Goal: Information Seeking & Learning: Learn about a topic

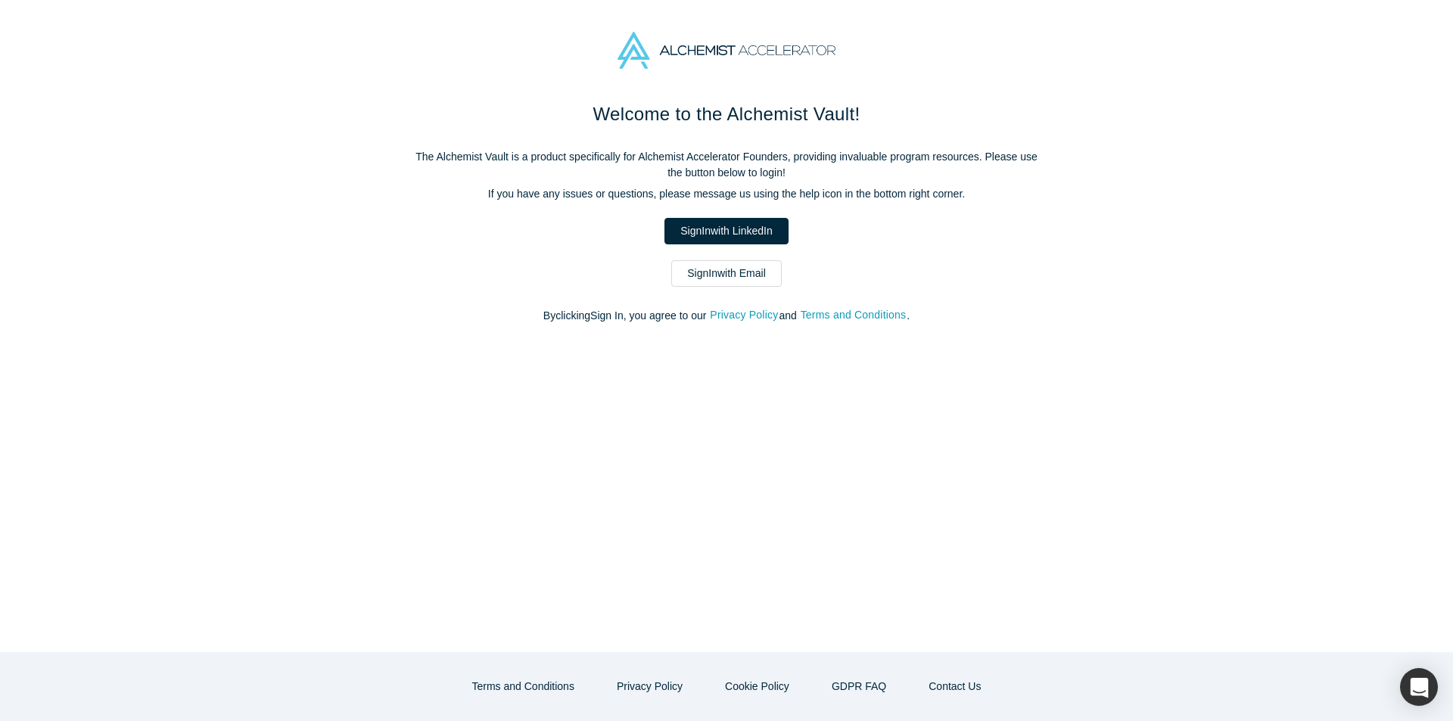
click at [1162, 193] on div "Welcome to the Alchemist Vault! The Alchemist Vault is a product specifically f…" at bounding box center [726, 377] width 1453 height 552
click at [1154, 214] on div "Welcome to the Alchemist Vault! The Alchemist Vault is a product specifically f…" at bounding box center [726, 377] width 1453 height 552
click at [752, 266] on link "Sign In with Email" at bounding box center [726, 273] width 111 height 26
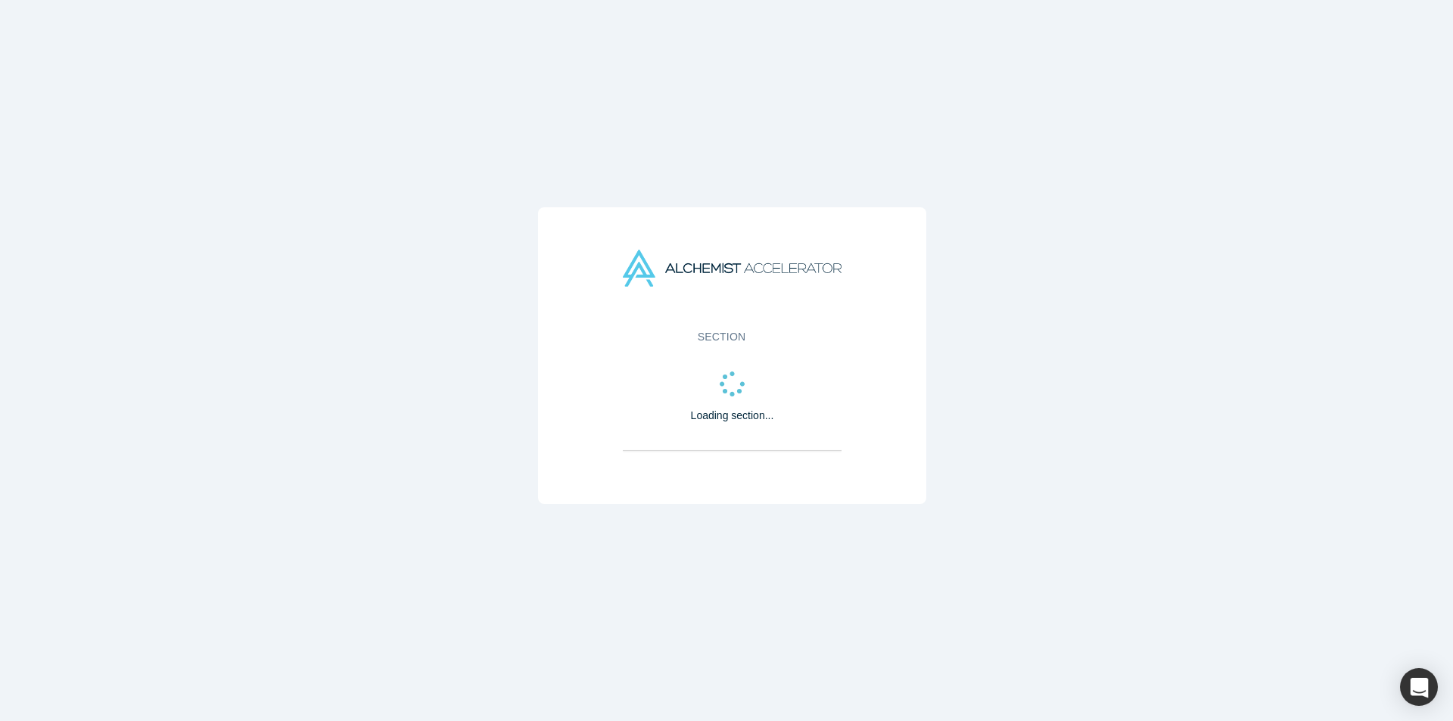
click at [832, 188] on div "Section Loading section..." at bounding box center [732, 366] width 1465 height 733
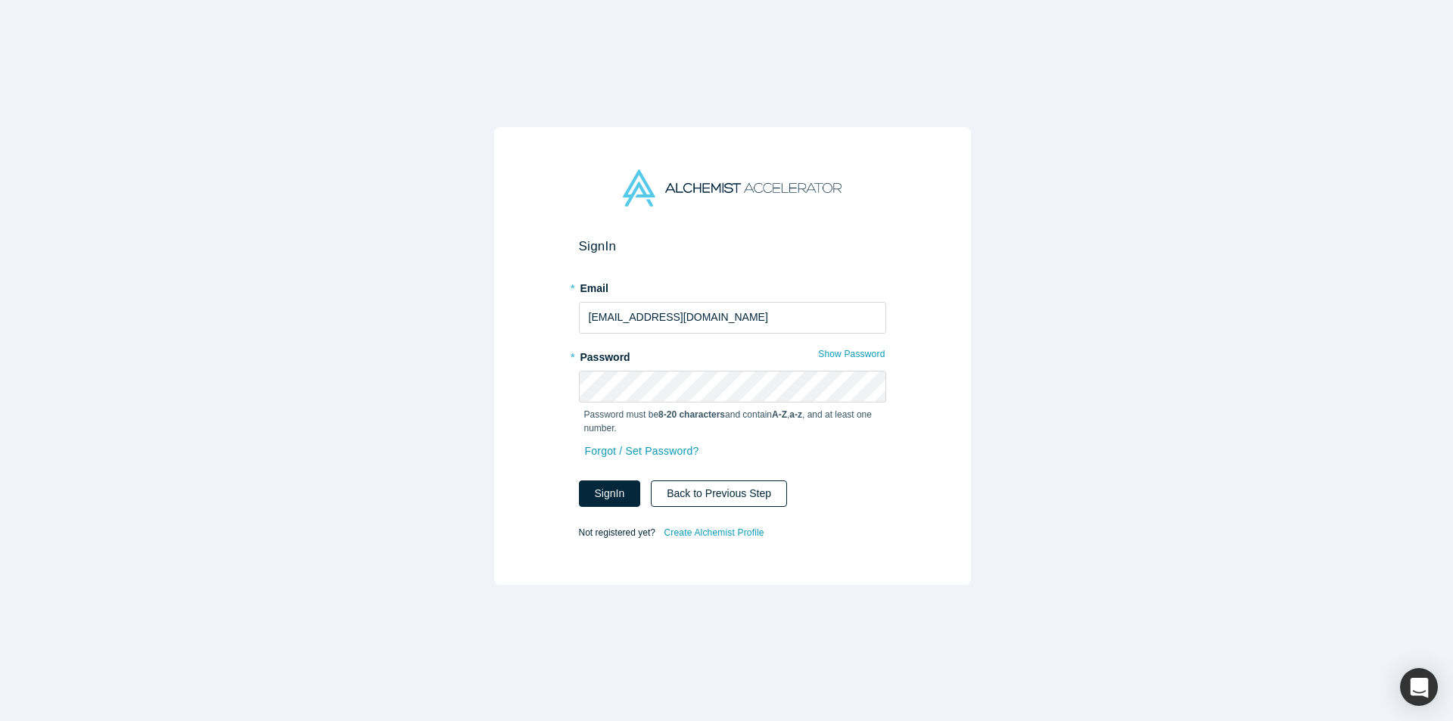
click at [756, 491] on button "Back to Previous Step" at bounding box center [719, 494] width 136 height 26
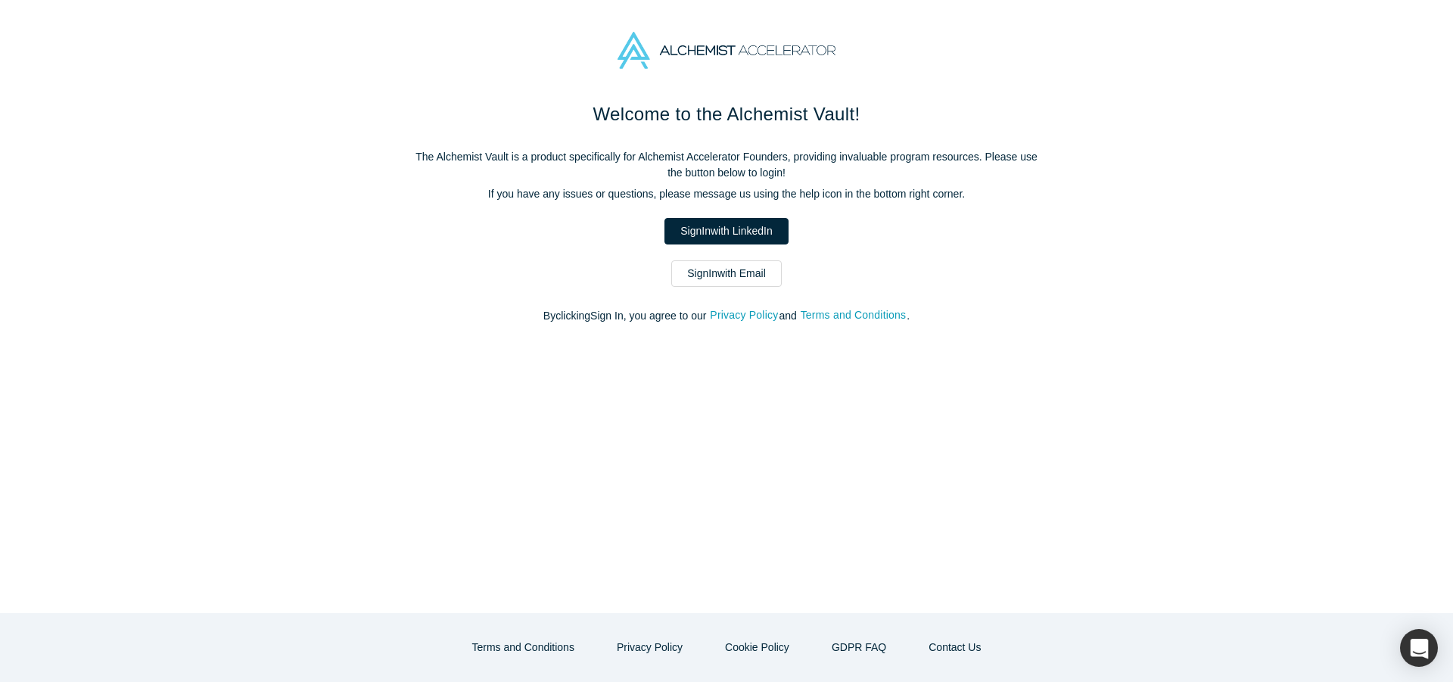
click at [1023, 319] on p "By clicking Sign In , you agree to our Privacy Policy and Terms and Conditions ." at bounding box center [727, 316] width 636 height 16
click at [1020, 336] on div "Welcome to the Alchemist Vault! The Alchemist Vault is a product specifically f…" at bounding box center [727, 220] width 636 height 239
click at [1013, 292] on div "Welcome to the Alchemist Vault! The Alchemist Vault is a product specifically f…" at bounding box center [727, 220] width 636 height 239
click at [1013, 316] on p "By clicking Sign In , you agree to our Privacy Policy and Terms and Conditions ." at bounding box center [727, 316] width 636 height 16
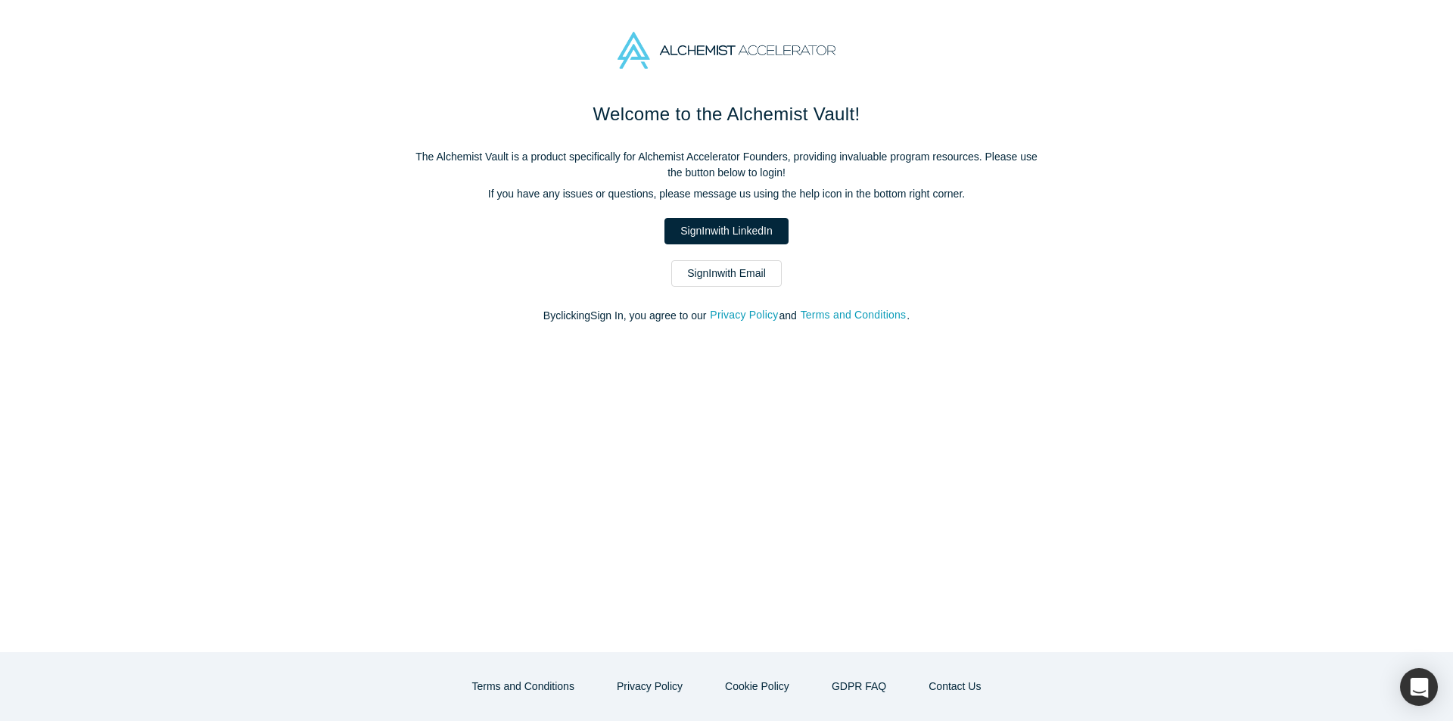
click at [362, 392] on div "Welcome to the Alchemist Vault! The Alchemist Vault is a product specifically f…" at bounding box center [726, 377] width 1453 height 552
click at [484, 438] on div "Welcome to the Alchemist Vault! The Alchemist Vault is a product specifically f…" at bounding box center [726, 377] width 1453 height 552
click at [357, 293] on div "Welcome to the Alchemist Vault! The Alchemist Vault is a product specifically f…" at bounding box center [726, 377] width 1453 height 552
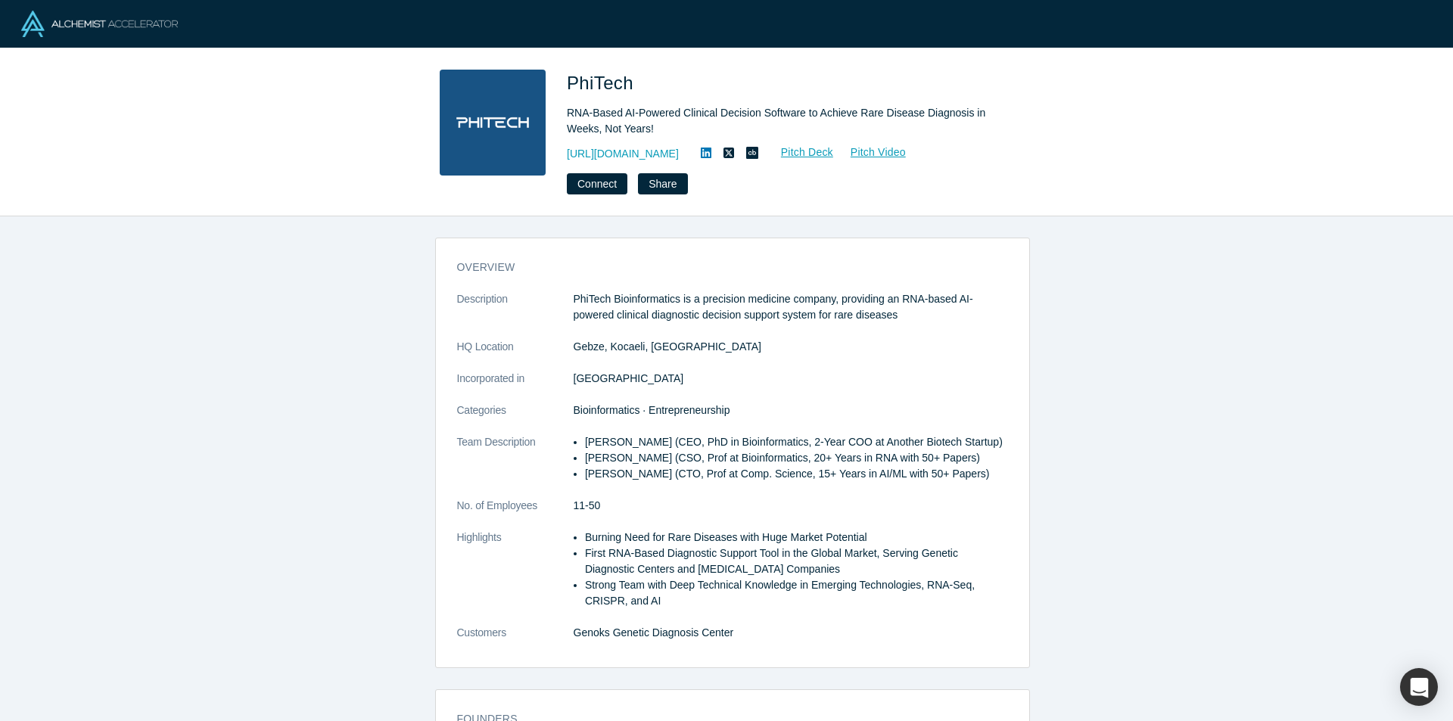
click at [1107, 684] on div "overview Description PhiTech Bioinformatics is a precision medicine company, pr…" at bounding box center [732, 474] width 1465 height 516
click at [1261, 295] on div "overview Description PhiTech Bioinformatics is a precision medicine company, pr…" at bounding box center [732, 474] width 1465 height 516
click at [1258, 328] on div "overview Description PhiTech Bioinformatics is a precision medicine company, pr…" at bounding box center [732, 474] width 1465 height 516
click at [1397, 376] on div "overview Description PhiTech Bioinformatics is a precision medicine company, pr…" at bounding box center [732, 474] width 1465 height 516
click at [260, 315] on div "overview Description PhiTech Bioinformatics is a precision medicine company, pr…" at bounding box center [732, 474] width 1465 height 516
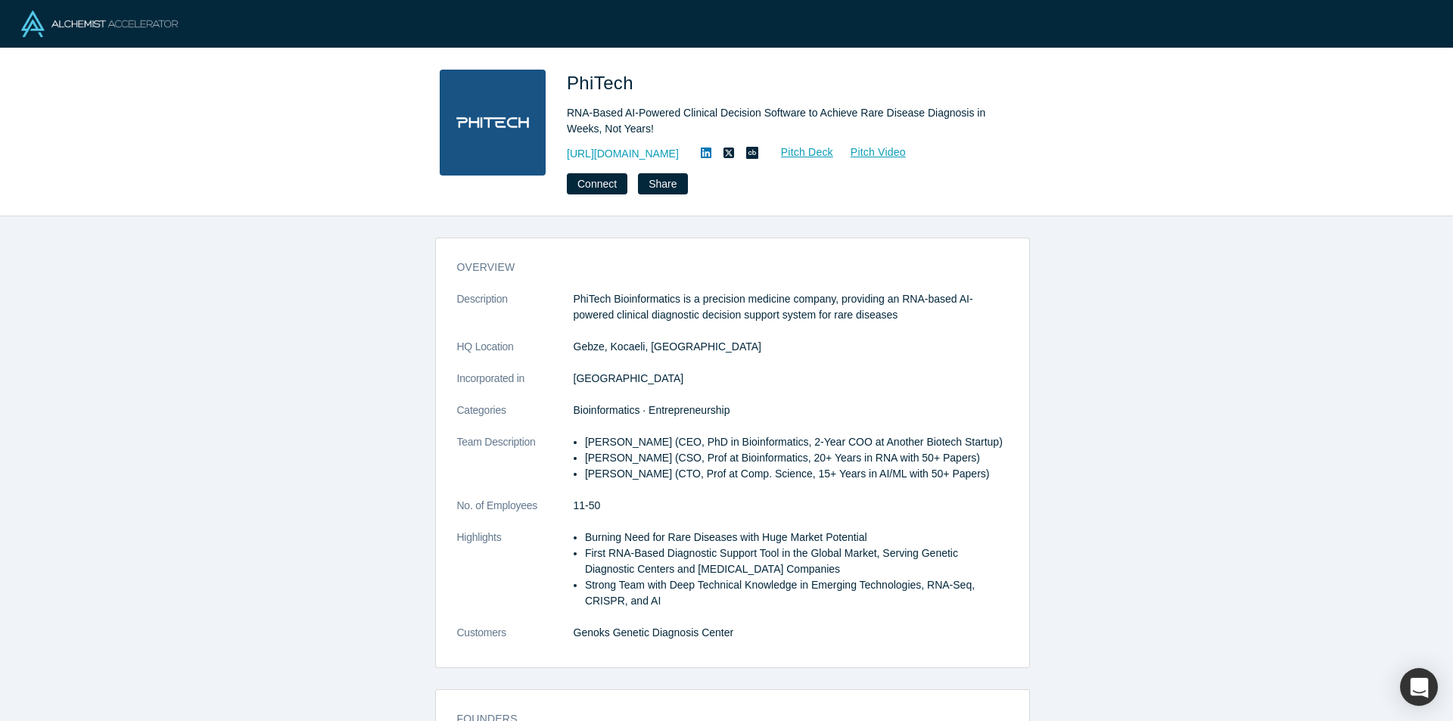
click at [1167, 210] on div "PhiTech RNA-Based AI-Powered Clinical Decision Software to Achieve Rare Disease…" at bounding box center [726, 132] width 1453 height 168
